Goal: Transaction & Acquisition: Book appointment/travel/reservation

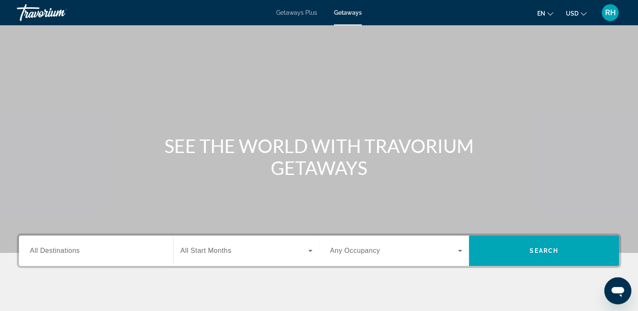
click at [45, 259] on div "Search widget" at bounding box center [96, 251] width 132 height 24
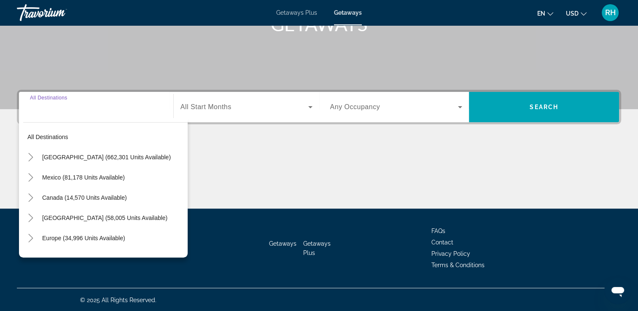
scroll to position [144, 0]
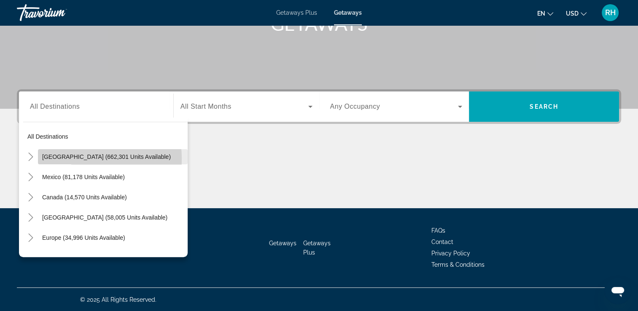
click at [73, 159] on span "[GEOGRAPHIC_DATA] (662,301 units available)" at bounding box center [106, 156] width 129 height 7
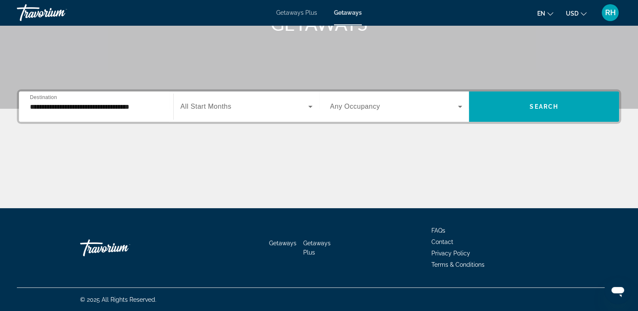
click at [80, 112] on div "**********" at bounding box center [96, 107] width 132 height 24
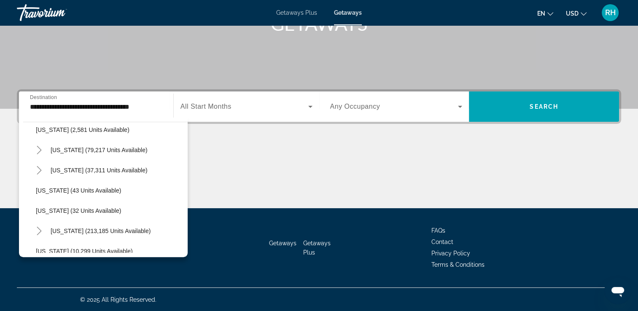
scroll to position [84, 0]
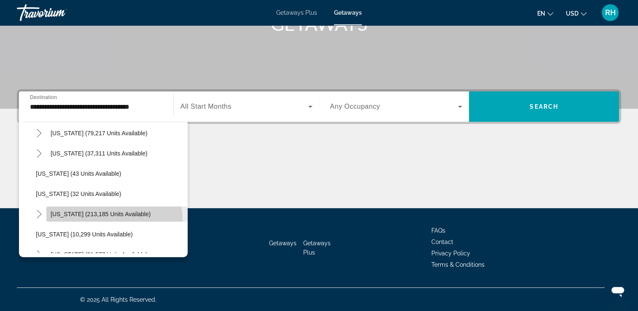
click at [97, 221] on span "Search widget" at bounding box center [116, 214] width 141 height 20
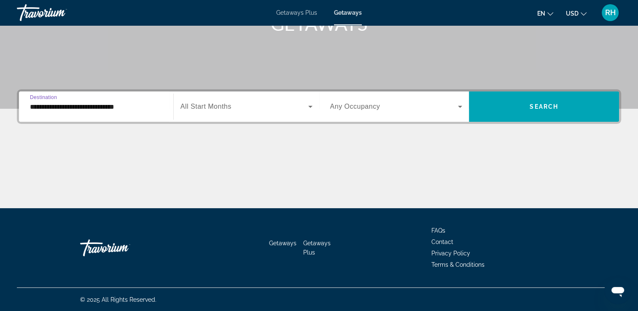
click at [81, 107] on input "**********" at bounding box center [96, 107] width 132 height 10
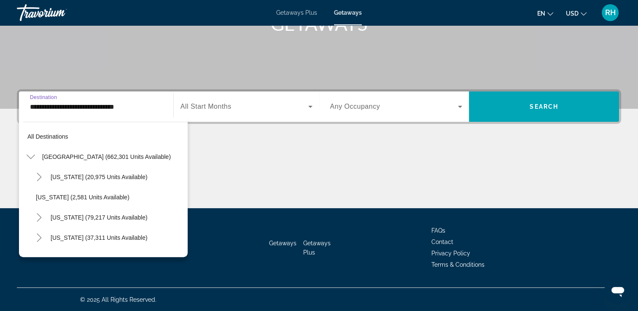
scroll to position [111, 0]
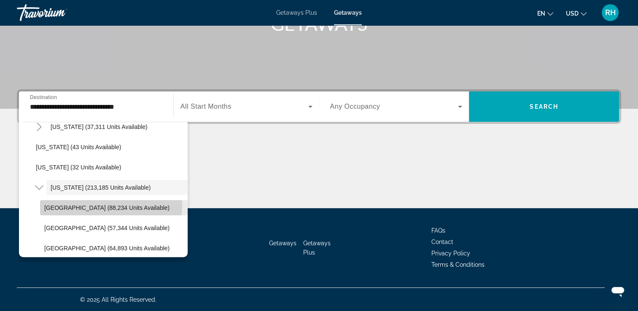
click at [85, 204] on span "[GEOGRAPHIC_DATA] (88,234 units available)" at bounding box center [106, 207] width 125 height 7
type input "**********"
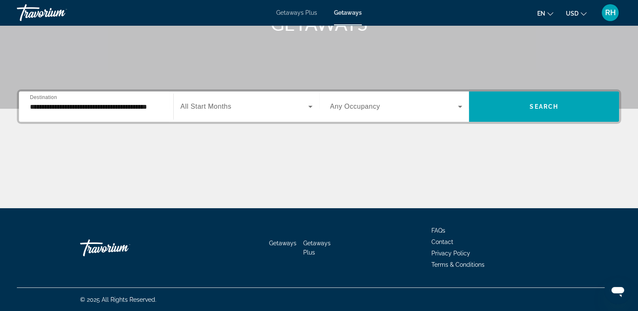
click at [197, 106] on span "All Start Months" at bounding box center [205, 106] width 51 height 7
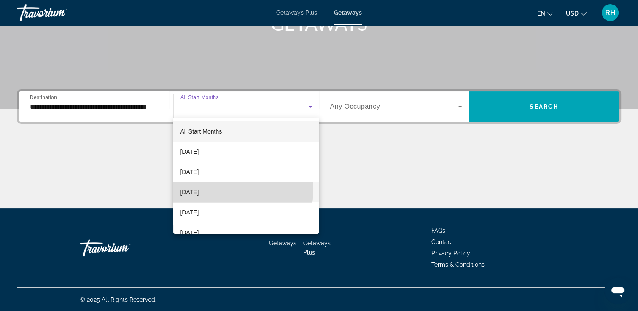
click at [199, 188] on span "[DATE]" at bounding box center [189, 192] width 19 height 10
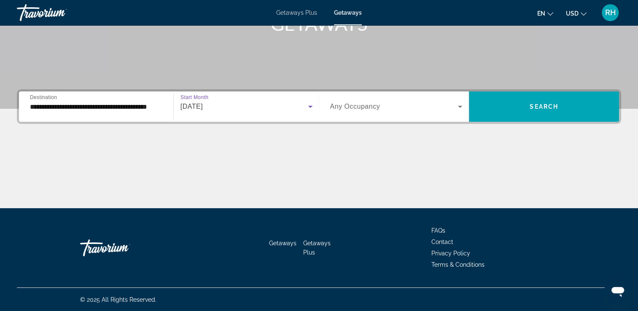
click at [216, 102] on div "[DATE]" at bounding box center [244, 107] width 128 height 10
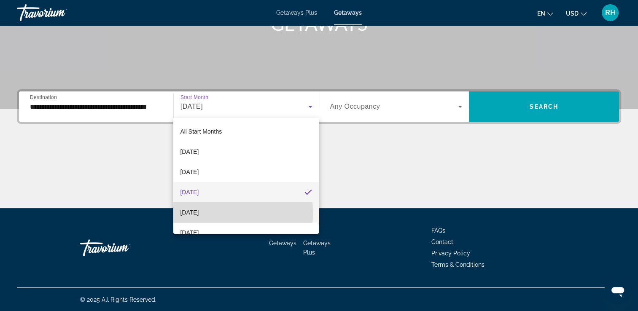
click at [196, 213] on span "[DATE]" at bounding box center [189, 212] width 19 height 10
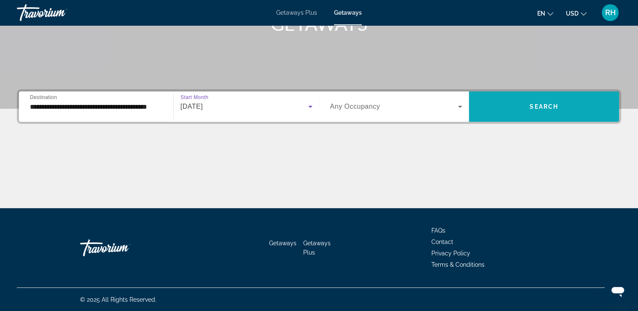
click at [548, 112] on span "Search widget" at bounding box center [544, 107] width 150 height 20
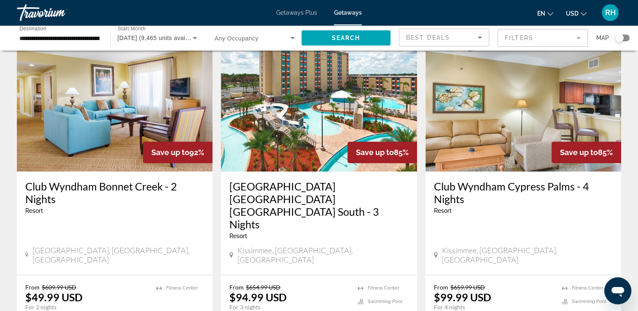
scroll to position [354, 0]
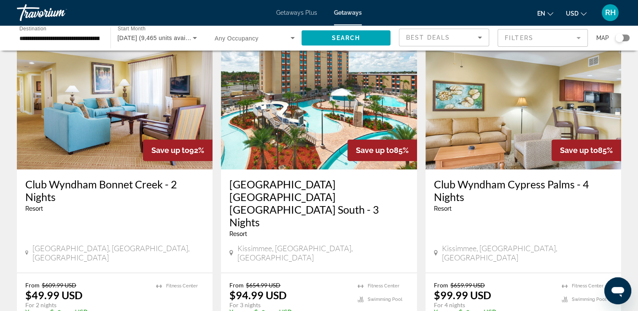
click at [522, 153] on img "Main content" at bounding box center [523, 102] width 196 height 135
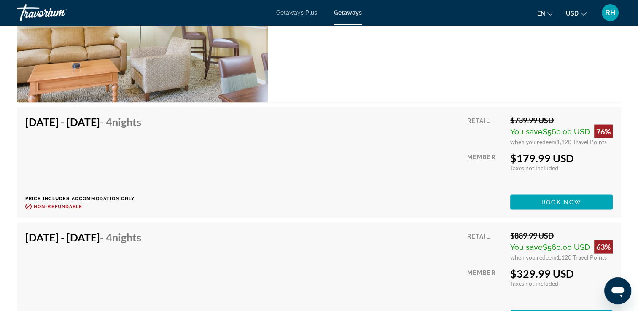
scroll to position [1715, 0]
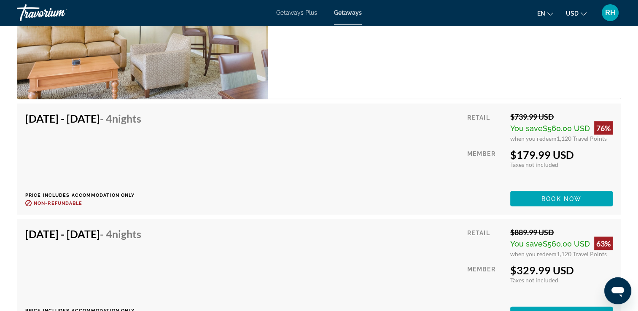
click at [268, 126] on div "Dec 1, 2025 - Dec 5, 2025 - 4 Nights Price includes accommodation only Refundab…" at bounding box center [318, 159] width 587 height 94
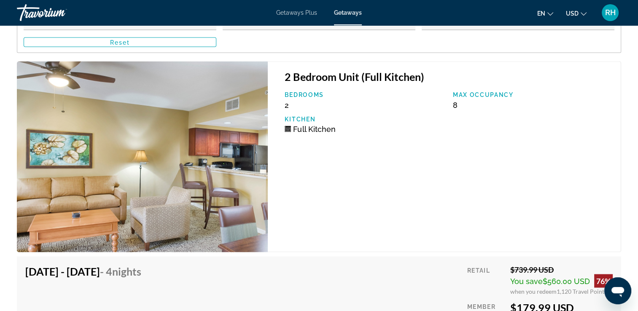
scroll to position [1548, 0]
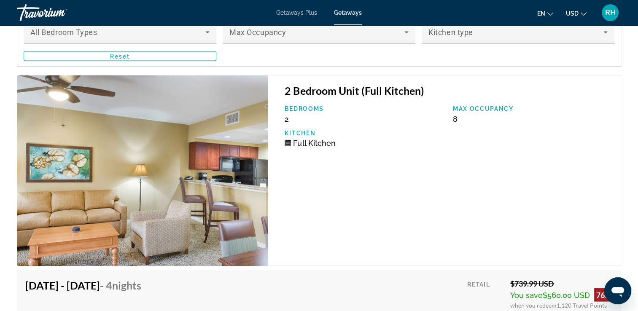
click at [158, 168] on img "Main content" at bounding box center [142, 170] width 251 height 191
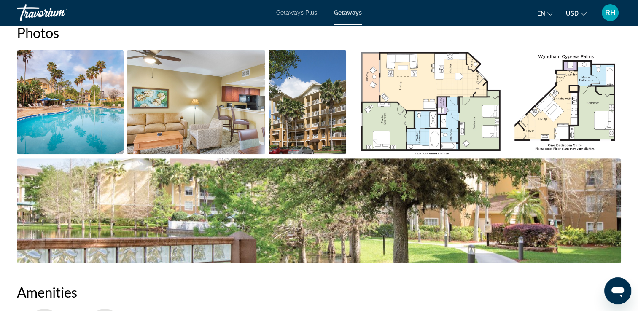
scroll to position [409, 0]
click at [147, 149] on img "Open full-screen image slider" at bounding box center [196, 102] width 138 height 105
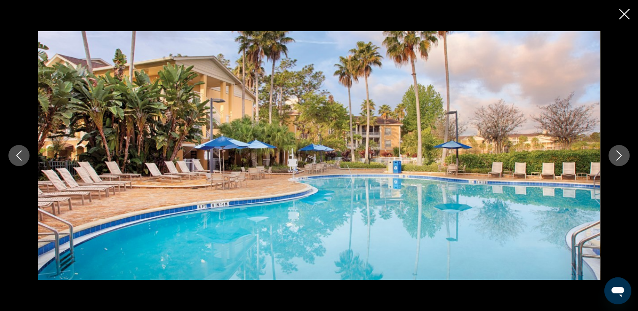
click at [620, 158] on icon "Next image" at bounding box center [619, 156] width 10 height 10
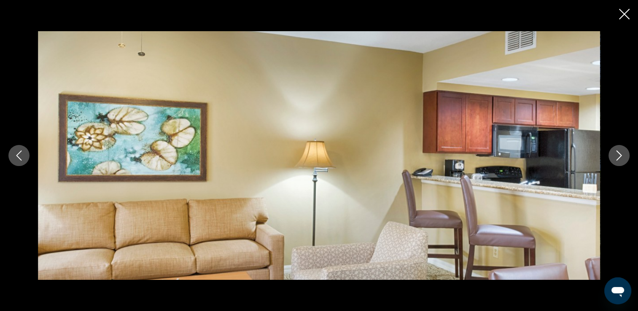
click at [620, 158] on icon "Next image" at bounding box center [619, 156] width 10 height 10
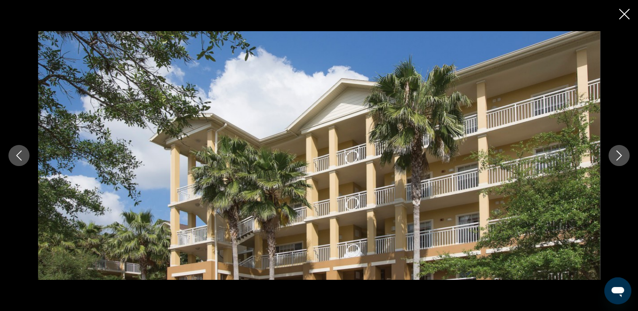
click at [620, 158] on icon "Next image" at bounding box center [619, 156] width 10 height 10
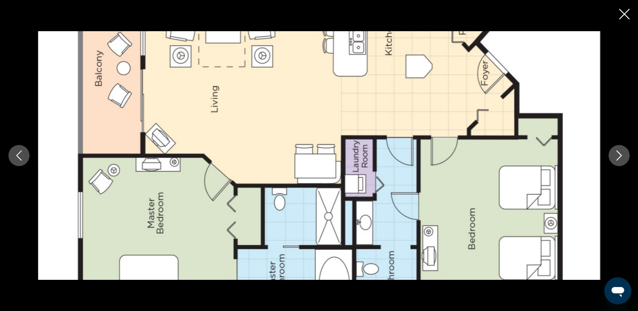
scroll to position [492, 0]
click at [627, 21] on button "Close slideshow" at bounding box center [624, 14] width 11 height 13
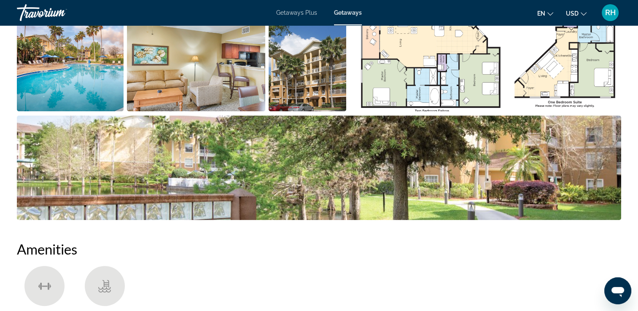
scroll to position [419, 0]
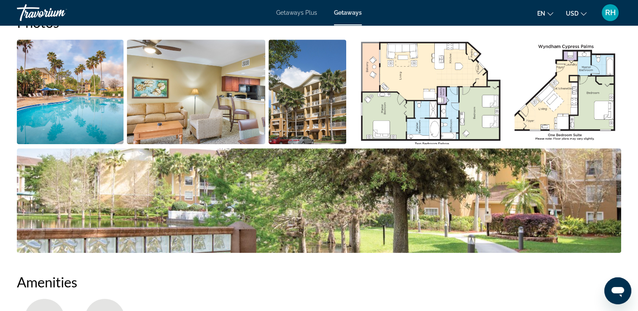
click at [565, 105] on img "Open full-screen image slider" at bounding box center [567, 92] width 107 height 105
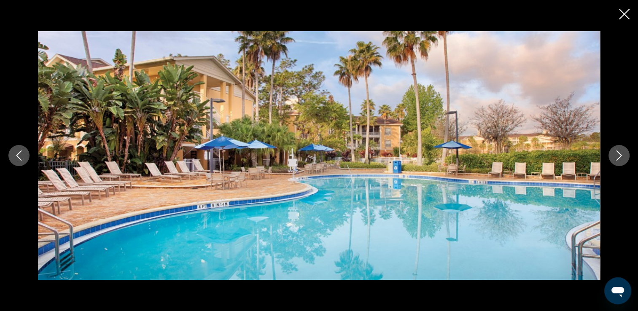
click at [608, 158] on div "prev next" at bounding box center [319, 155] width 638 height 249
click at [616, 156] on icon "Next image" at bounding box center [619, 156] width 10 height 10
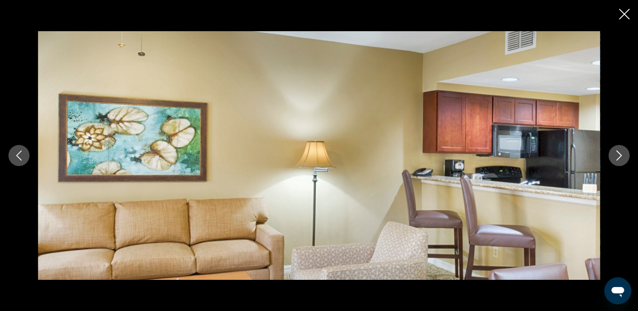
click at [616, 156] on icon "Next image" at bounding box center [619, 156] width 10 height 10
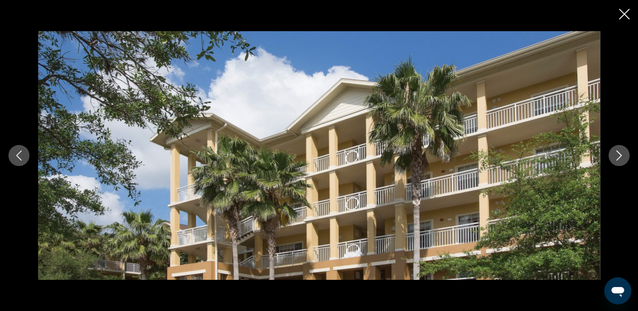
click at [616, 156] on icon "Next image" at bounding box center [619, 156] width 10 height 10
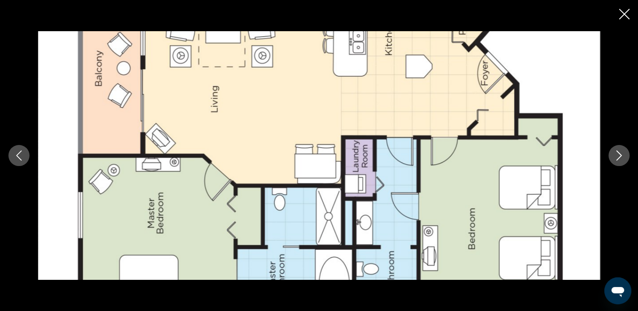
click at [616, 156] on icon "Next image" at bounding box center [619, 156] width 10 height 10
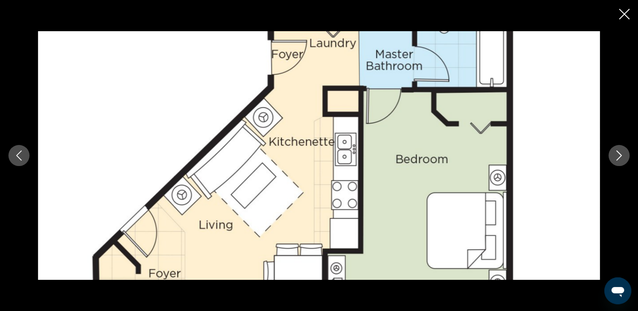
click at [623, 18] on icon "Close slideshow" at bounding box center [624, 14] width 11 height 11
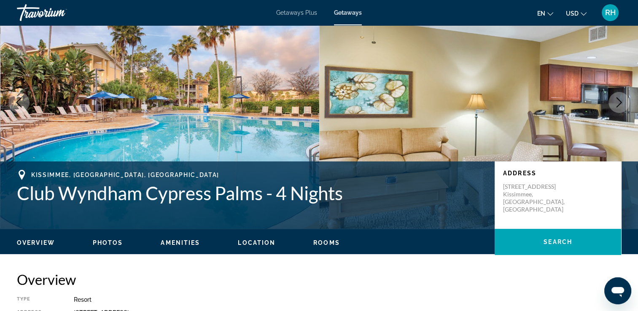
scroll to position [0, 0]
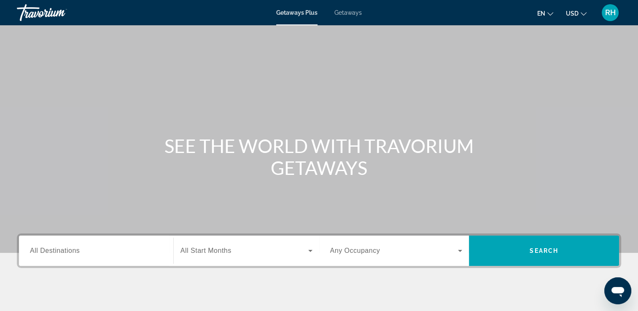
click at [342, 15] on span "Getaways" at bounding box center [347, 12] width 27 height 7
click at [67, 254] on span "All Destinations" at bounding box center [55, 250] width 50 height 7
click at [67, 254] on input "Destination All Destinations" at bounding box center [96, 251] width 132 height 10
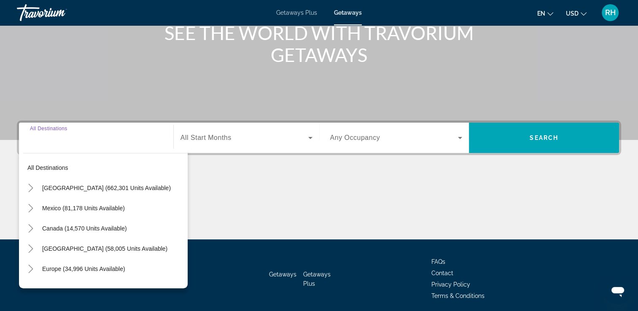
scroll to position [144, 0]
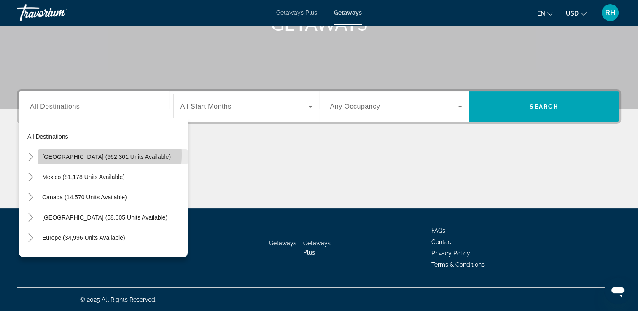
click at [94, 154] on span "[GEOGRAPHIC_DATA] (662,301 units available)" at bounding box center [106, 156] width 129 height 7
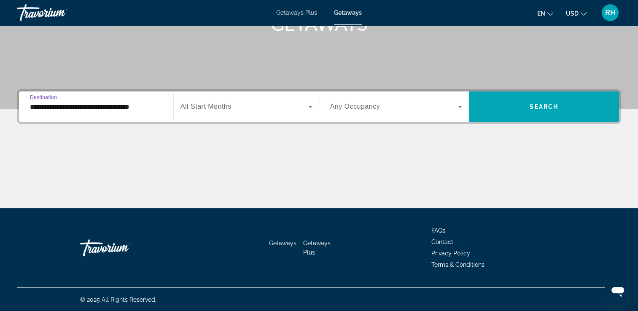
click at [110, 109] on input "**********" at bounding box center [96, 107] width 132 height 10
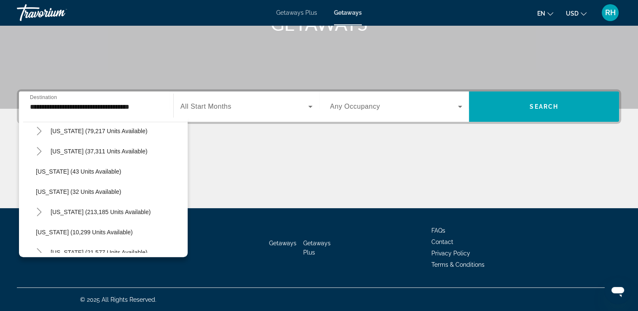
scroll to position [101, 0]
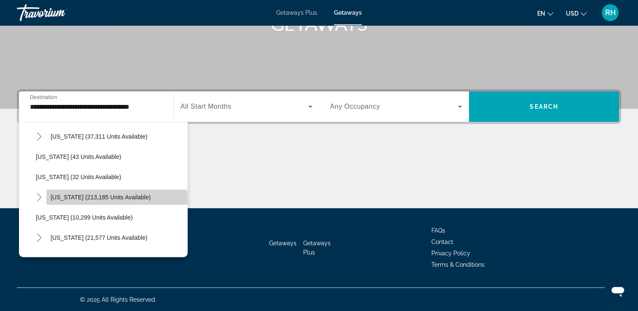
click at [116, 202] on span "Search widget" at bounding box center [116, 197] width 141 height 20
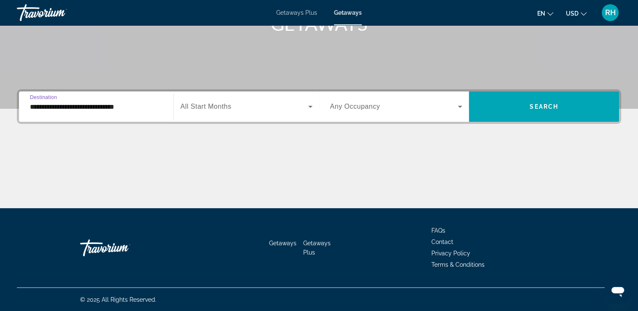
click at [99, 107] on input "**********" at bounding box center [96, 107] width 132 height 10
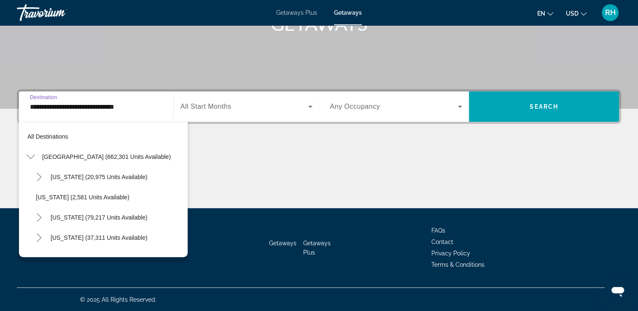
scroll to position [111, 0]
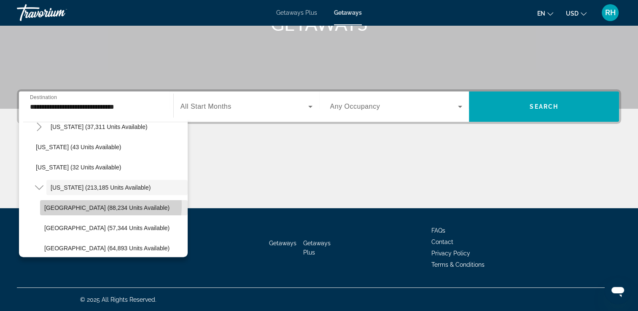
click at [94, 205] on span "[GEOGRAPHIC_DATA] (88,234 units available)" at bounding box center [106, 207] width 125 height 7
type input "**********"
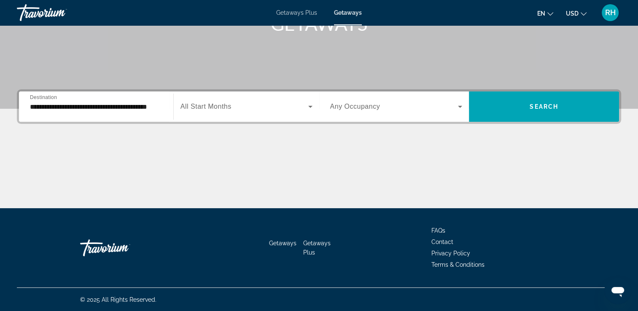
click at [214, 105] on span "All Start Months" at bounding box center [205, 106] width 51 height 7
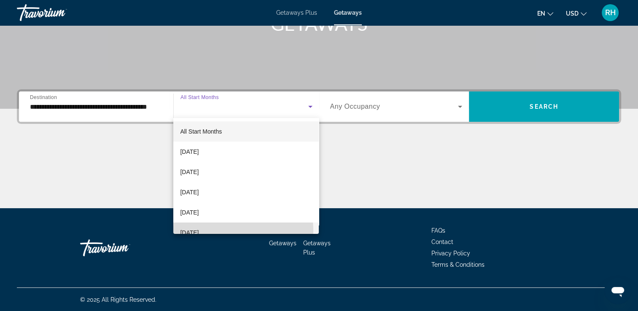
click at [219, 231] on mat-option "[DATE]" at bounding box center [245, 233] width 145 height 20
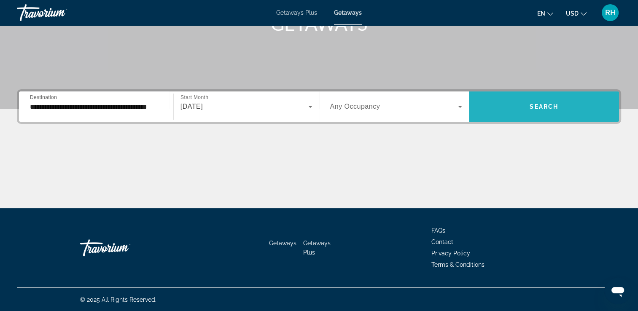
click at [526, 98] on span "Search widget" at bounding box center [544, 107] width 150 height 20
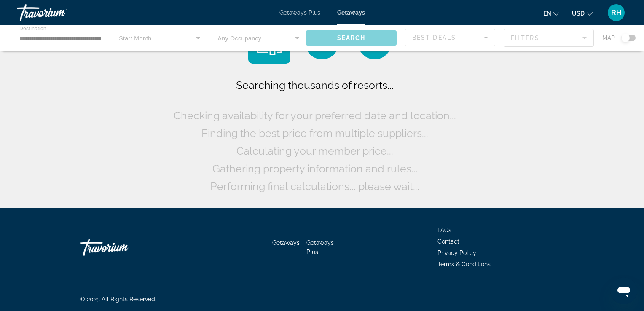
click at [526, 98] on div "Searching thousands of resorts... Checking availability for your preferred date…" at bounding box center [322, 106] width 644 height 212
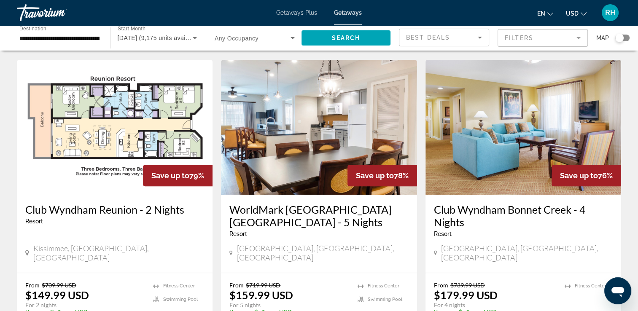
scroll to position [643, 0]
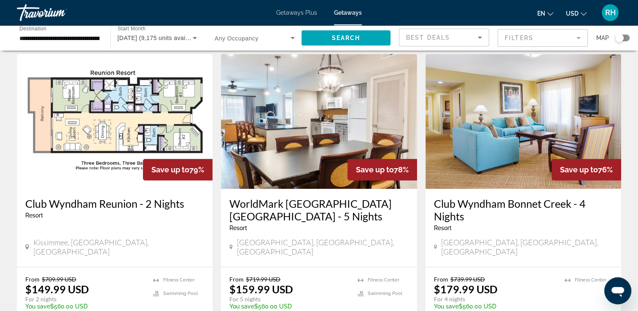
click at [316, 276] on div "From $719.99 USD $159.99 USD For 5 nights You save $560.00 USD temp" at bounding box center [288, 296] width 119 height 40
click at [275, 156] on img "Main content" at bounding box center [319, 121] width 196 height 135
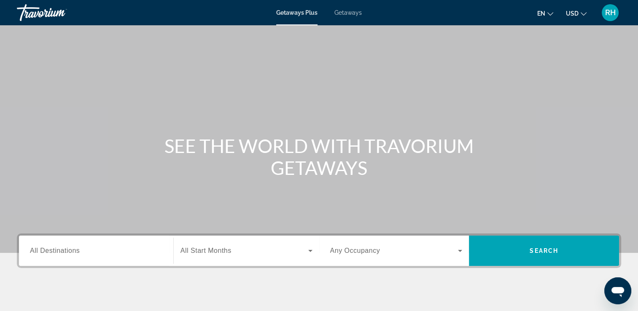
click at [338, 14] on span "Getaways" at bounding box center [347, 12] width 27 height 7
click at [91, 257] on div "Search widget" at bounding box center [96, 251] width 132 height 24
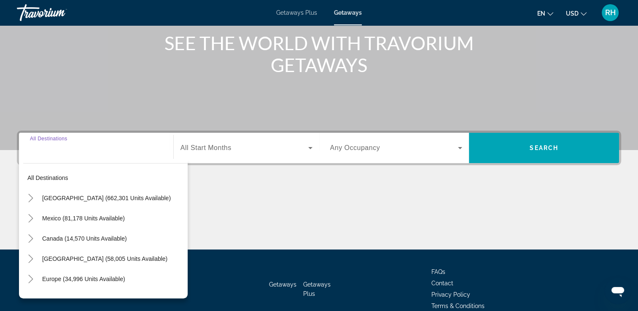
scroll to position [144, 0]
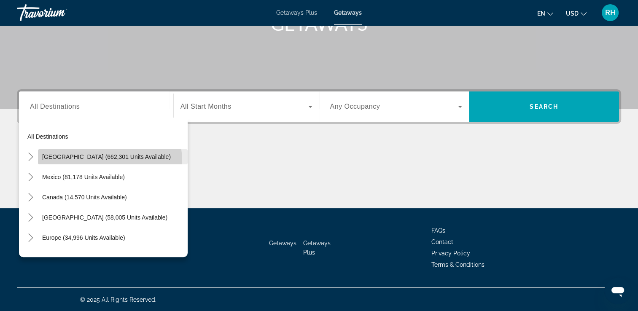
click at [80, 162] on span "Search widget" at bounding box center [113, 157] width 150 height 20
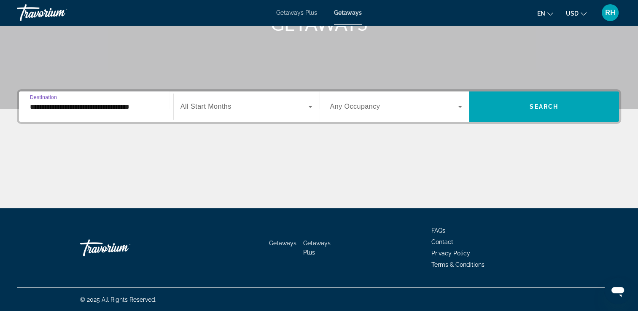
click at [106, 107] on input "**********" at bounding box center [96, 107] width 132 height 10
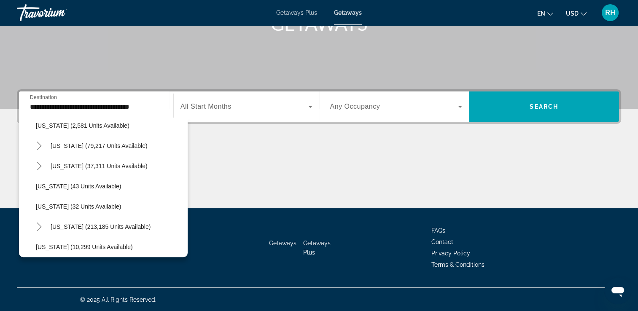
scroll to position [84, 0]
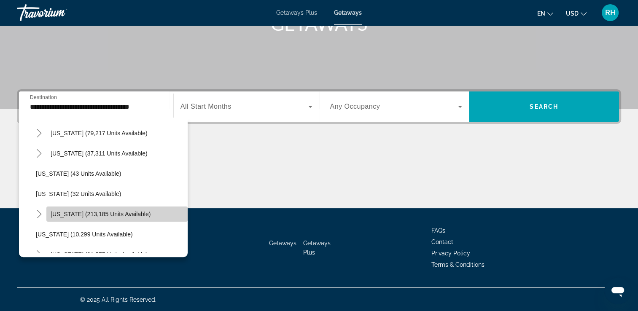
click at [123, 215] on span "[US_STATE] (213,185 units available)" at bounding box center [101, 214] width 100 height 7
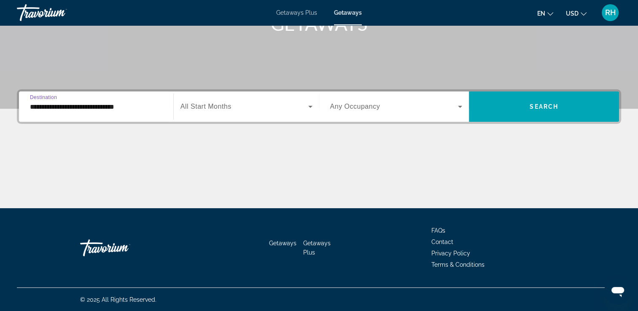
click at [88, 108] on input "**********" at bounding box center [96, 107] width 132 height 10
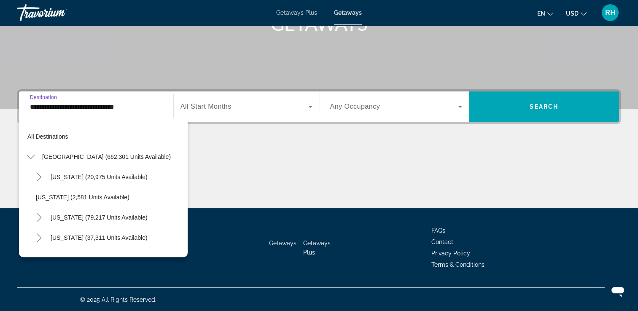
scroll to position [111, 0]
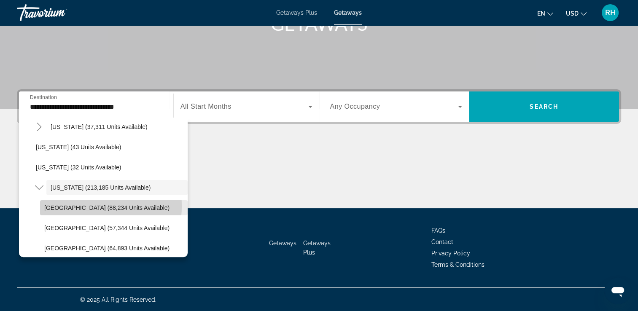
click at [75, 205] on span "[GEOGRAPHIC_DATA] (88,234 units available)" at bounding box center [106, 207] width 125 height 7
type input "**********"
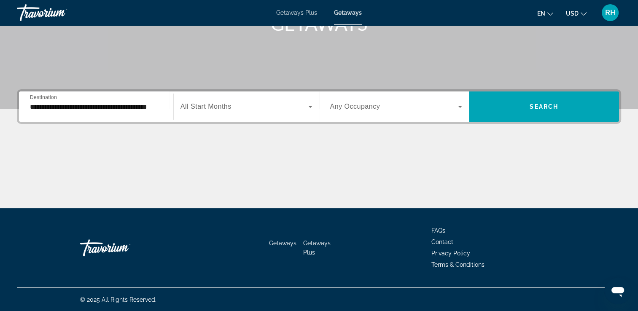
click at [208, 99] on div "Search widget" at bounding box center [246, 107] width 132 height 24
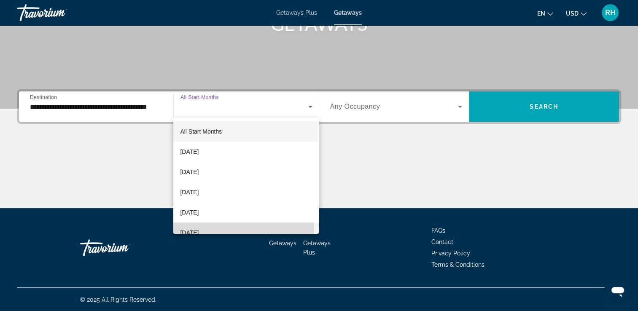
click at [199, 229] on span "[DATE]" at bounding box center [189, 233] width 19 height 10
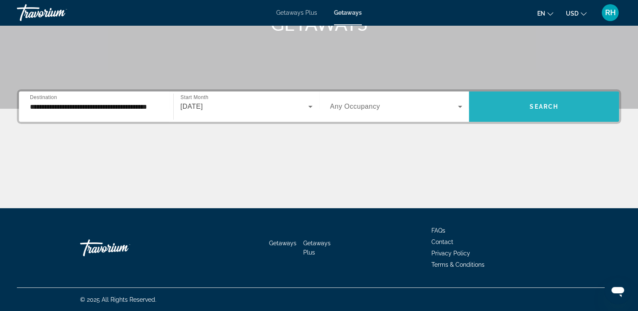
click at [522, 110] on span "Search widget" at bounding box center [544, 107] width 150 height 20
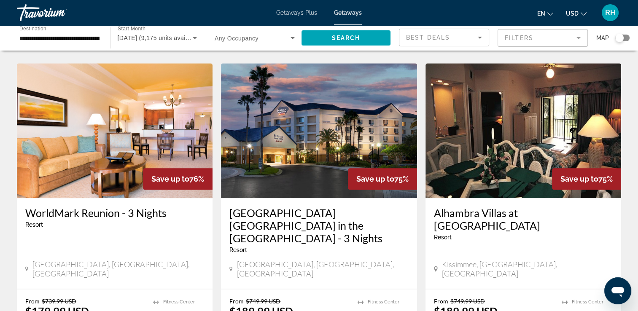
scroll to position [941, 0]
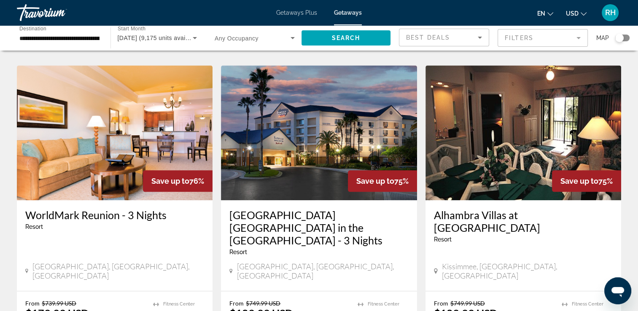
click at [470, 209] on h3 "Alhambra Villas at [GEOGRAPHIC_DATA]" at bounding box center [523, 221] width 179 height 25
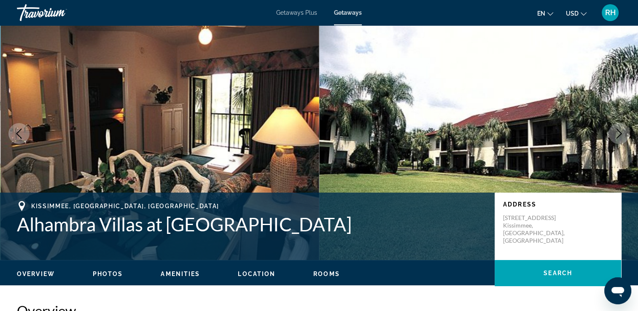
scroll to position [8, 0]
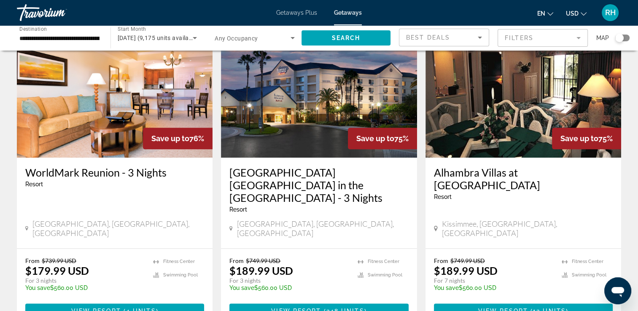
scroll to position [1115, 0]
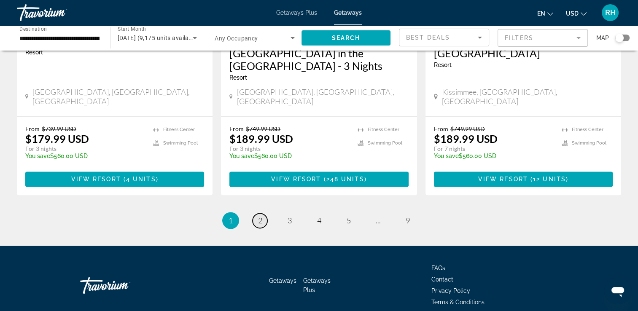
click at [259, 216] on span "2" at bounding box center [260, 220] width 4 height 9
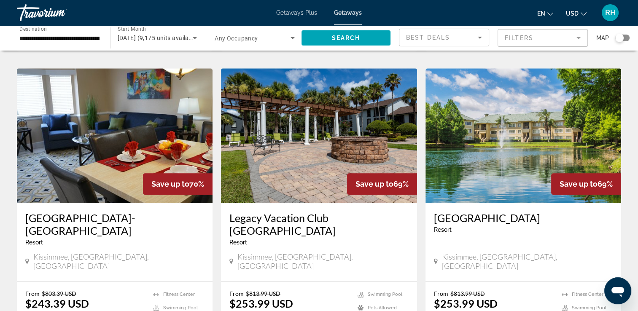
scroll to position [643, 0]
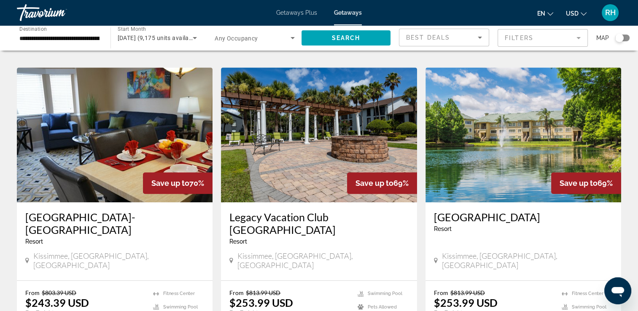
click at [336, 202] on div "Legacy Vacation Club Orlando - Oaks Resort - This is an adults only resort Kiss…" at bounding box center [319, 241] width 196 height 78
click at [312, 211] on h3 "Legacy Vacation Club Orlando - Oaks" at bounding box center [318, 223] width 179 height 25
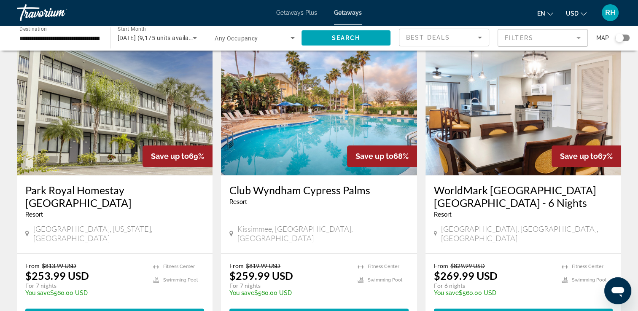
scroll to position [981, 0]
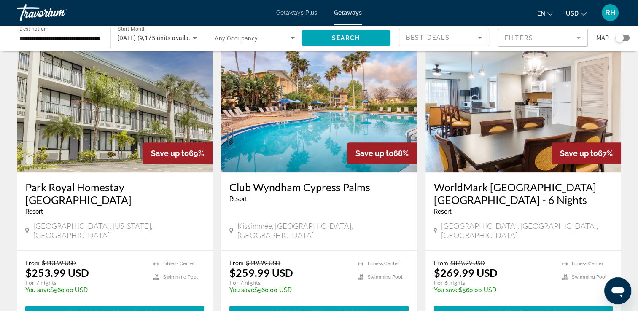
click at [465, 208] on div "Resort - This is an adults only resort" at bounding box center [523, 211] width 179 height 7
click at [479, 303] on span "Main content" at bounding box center [523, 313] width 179 height 20
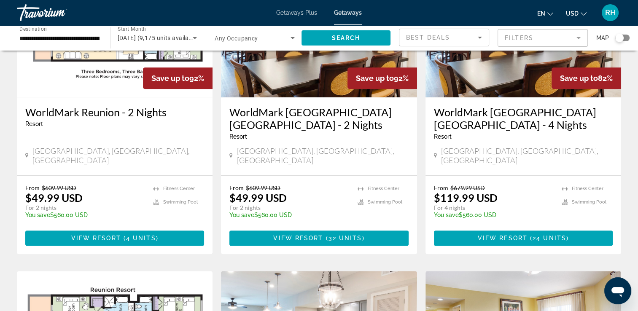
scroll to position [425, 0]
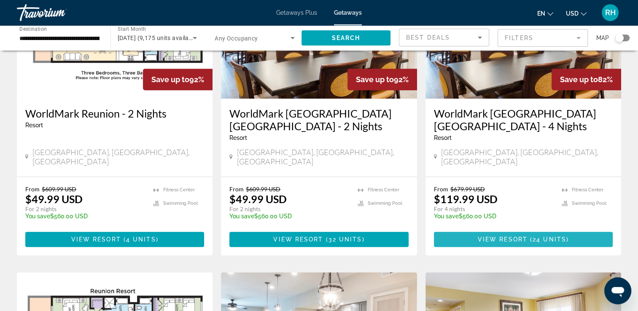
click at [506, 236] on span "View Resort" at bounding box center [503, 239] width 50 height 7
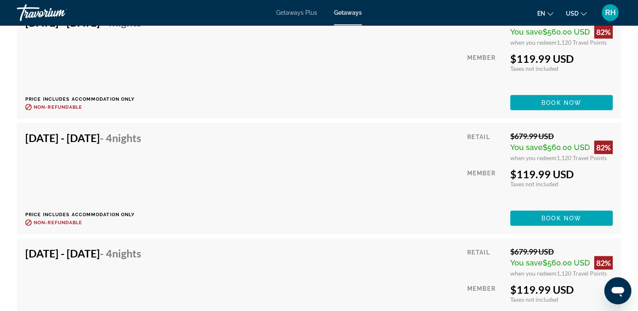
scroll to position [1856, 0]
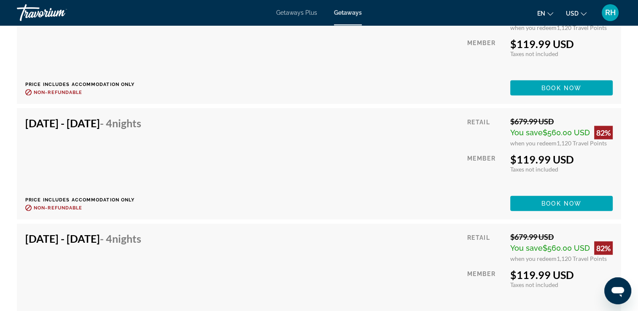
click at [25, 260] on div "Jan 11, 2026 - Jan 15, 2026 - 4 Nights Price includes accommodation only Refund…" at bounding box center [86, 279] width 122 height 94
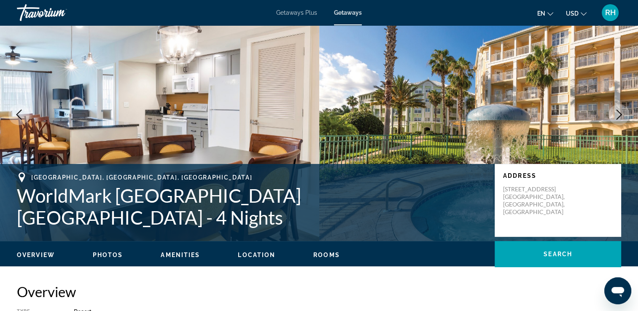
scroll to position [0, 0]
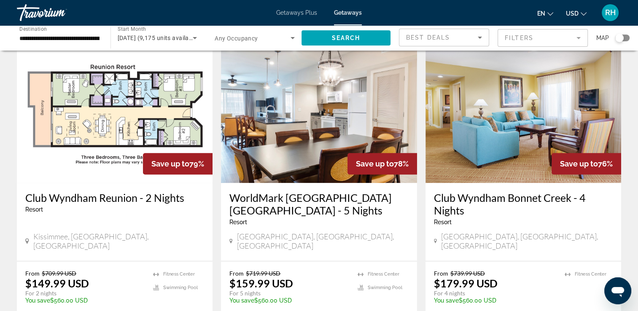
scroll to position [652, 0]
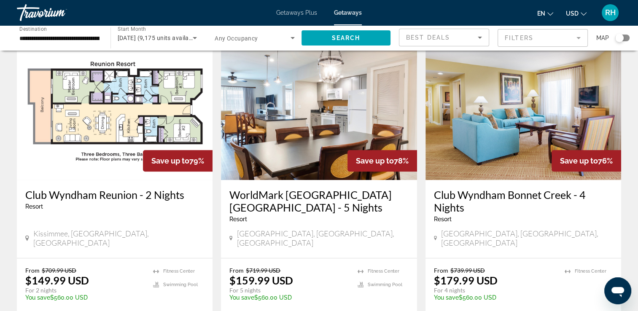
click at [511, 126] on img "Main content" at bounding box center [523, 112] width 196 height 135
